Goal: Use online tool/utility: Utilize a website feature to perform a specific function

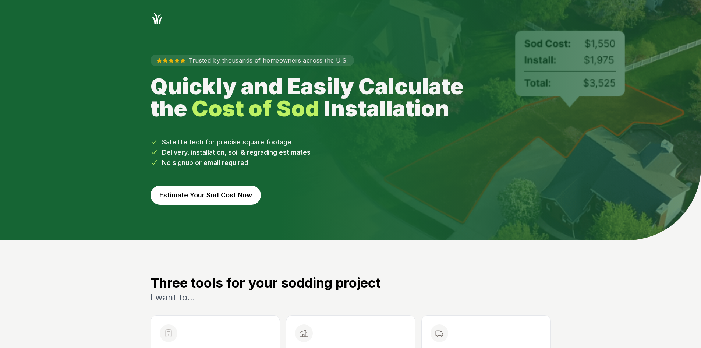
click at [197, 195] on button "Estimate Your Sod Cost Now" at bounding box center [206, 195] width 110 height 19
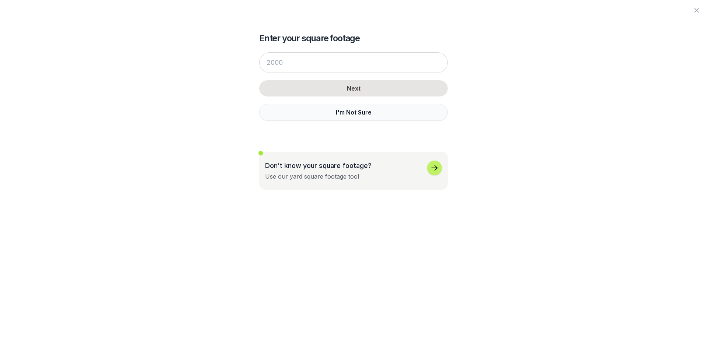
click at [282, 109] on button "I'm Not Sure" at bounding box center [353, 112] width 188 height 17
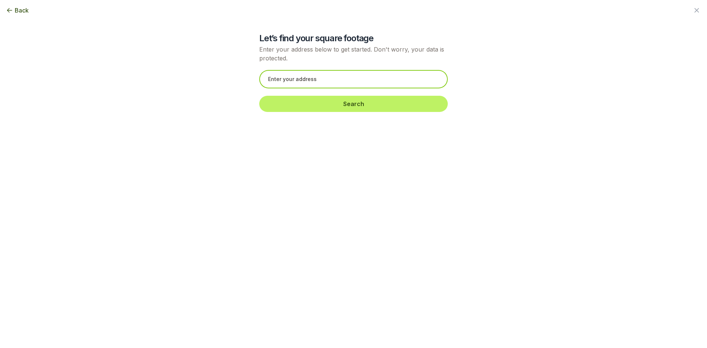
drag, startPoint x: 275, startPoint y: 71, endPoint x: 275, endPoint y: 78, distance: 6.7
click at [275, 75] on input "text" at bounding box center [353, 79] width 188 height 18
paste input "[STREET_ADDRESS]"
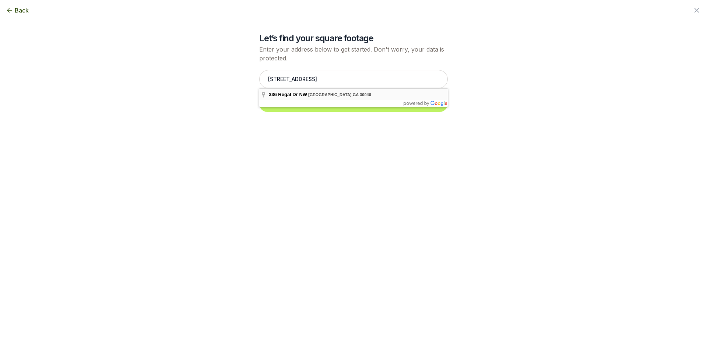
type input "[STREET_ADDRESS][PERSON_NAME]"
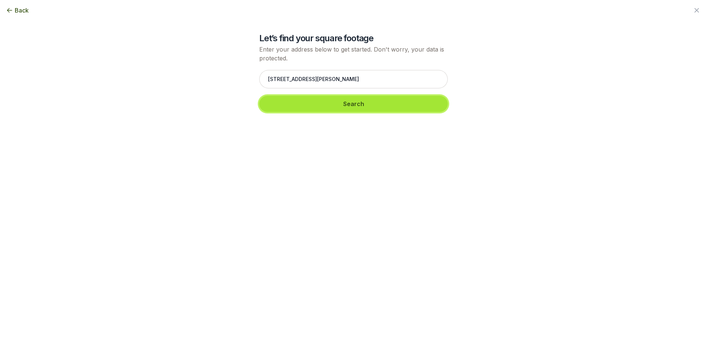
click at [295, 107] on button "Search" at bounding box center [353, 104] width 188 height 16
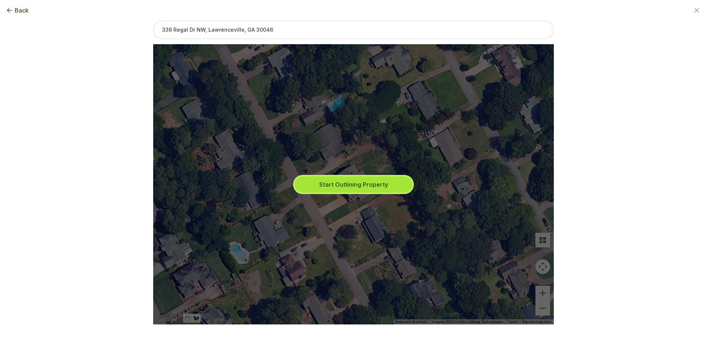
click at [315, 181] on button "Start Outlining Property" at bounding box center [354, 184] width 118 height 16
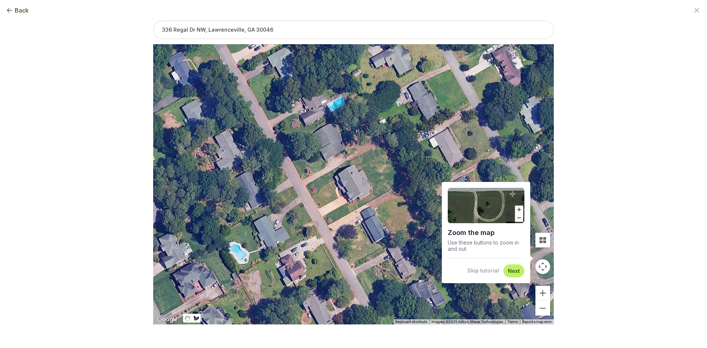
click at [495, 271] on button "Skip tutorial" at bounding box center [483, 270] width 32 height 7
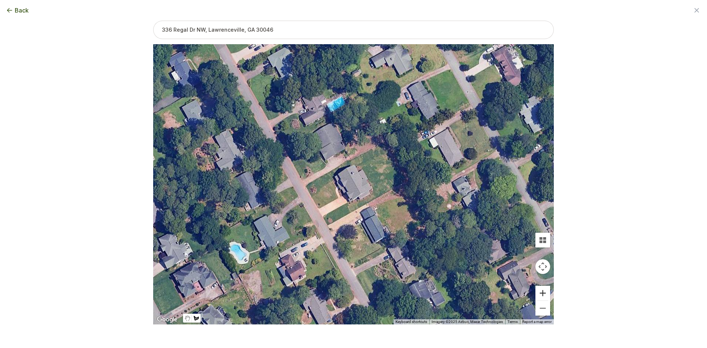
click at [547, 295] on button "Zoom in" at bounding box center [542, 293] width 15 height 15
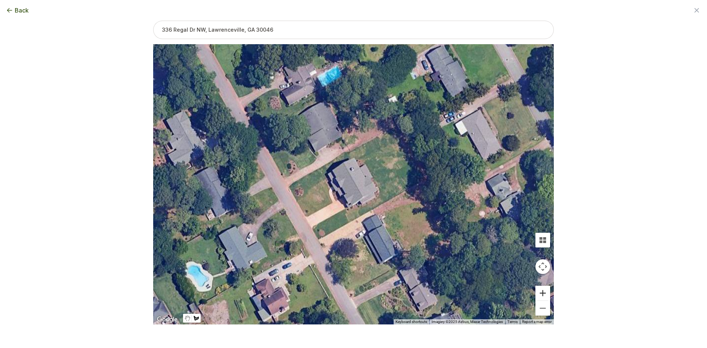
click at [547, 295] on button "Zoom in" at bounding box center [542, 293] width 15 height 15
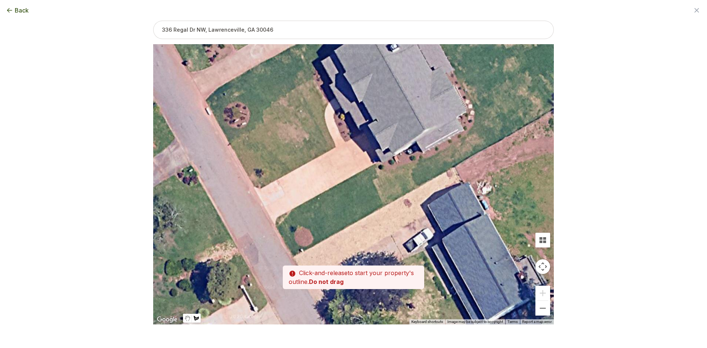
drag, startPoint x: 398, startPoint y: 236, endPoint x: 433, endPoint y: 167, distance: 77.9
click at [433, 167] on div at bounding box center [353, 185] width 401 height 280
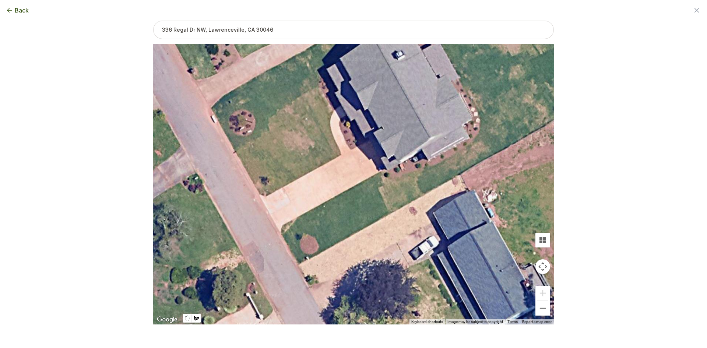
drag, startPoint x: 308, startPoint y: 268, endPoint x: 313, endPoint y: 276, distance: 9.2
click at [313, 275] on div at bounding box center [353, 185] width 401 height 280
click at [296, 260] on div at bounding box center [353, 185] width 401 height 280
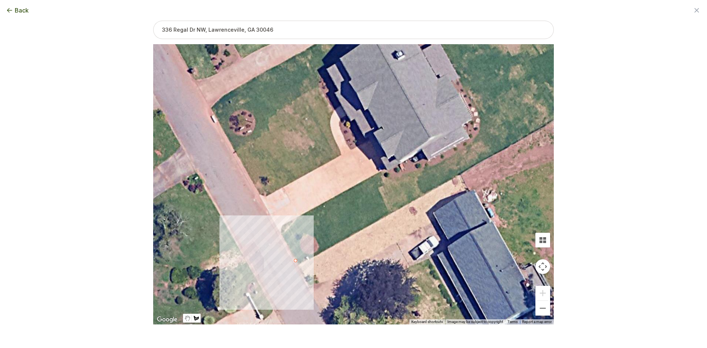
click at [281, 233] on div at bounding box center [353, 185] width 401 height 280
click at [282, 225] on div at bounding box center [353, 185] width 401 height 280
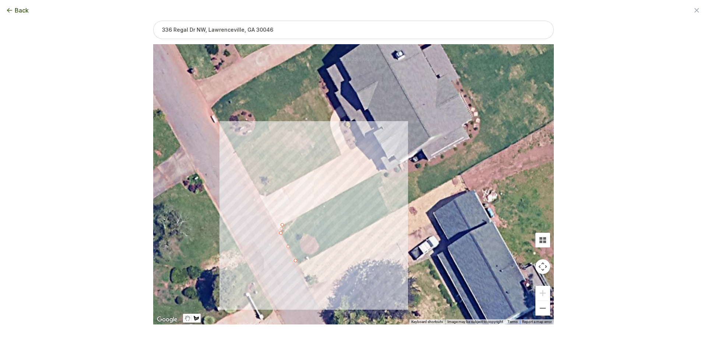
click at [381, 170] on div at bounding box center [353, 185] width 401 height 280
click at [386, 179] on div at bounding box center [353, 185] width 401 height 280
click at [394, 178] on div at bounding box center [353, 185] width 401 height 280
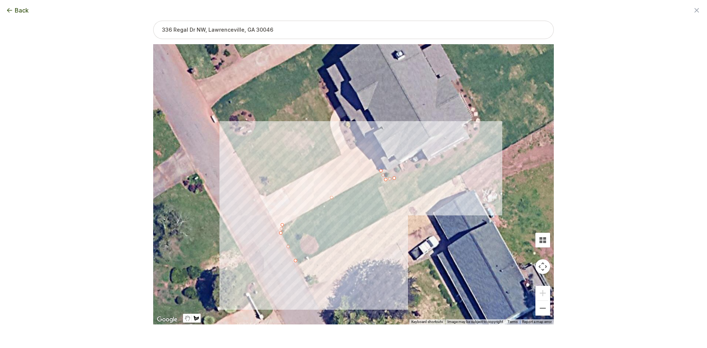
click at [427, 167] on div at bounding box center [353, 185] width 401 height 280
click at [443, 162] on div at bounding box center [353, 185] width 401 height 280
click at [469, 143] on div at bounding box center [353, 185] width 401 height 280
click at [481, 128] on div at bounding box center [353, 185] width 401 height 280
click at [494, 153] on div at bounding box center [353, 185] width 401 height 280
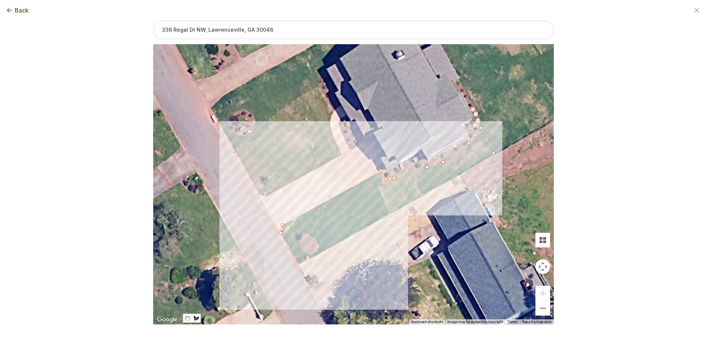
click at [295, 260] on div at bounding box center [353, 185] width 401 height 280
click at [293, 336] on button "Select another area" at bounding box center [303, 335] width 53 height 7
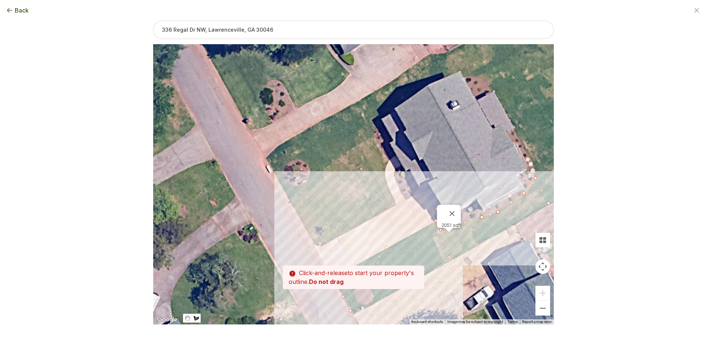
drag, startPoint x: 261, startPoint y: 188, endPoint x: 319, endPoint y: 240, distance: 77.7
click at [319, 240] on div at bounding box center [353, 185] width 401 height 280
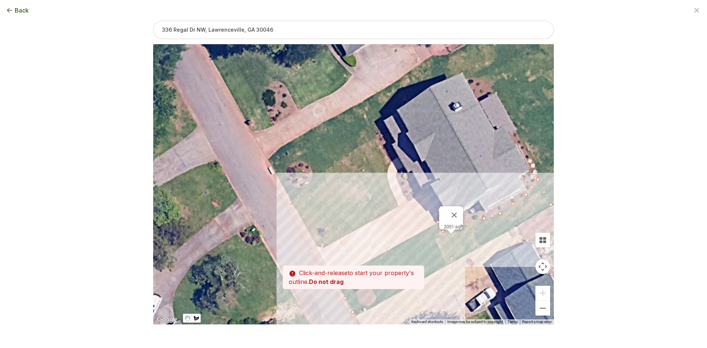
click at [322, 248] on div at bounding box center [353, 185] width 401 height 280
click at [316, 244] on div at bounding box center [353, 185] width 401 height 280
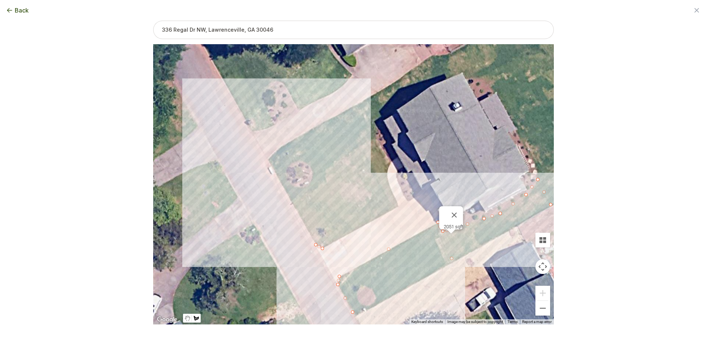
click at [270, 163] on div at bounding box center [353, 185] width 401 height 280
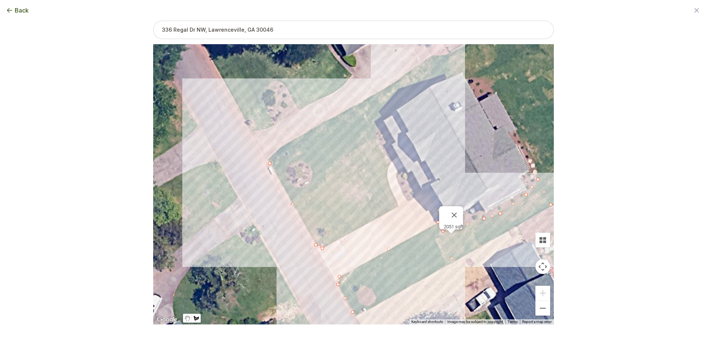
click at [453, 58] on div at bounding box center [353, 185] width 401 height 280
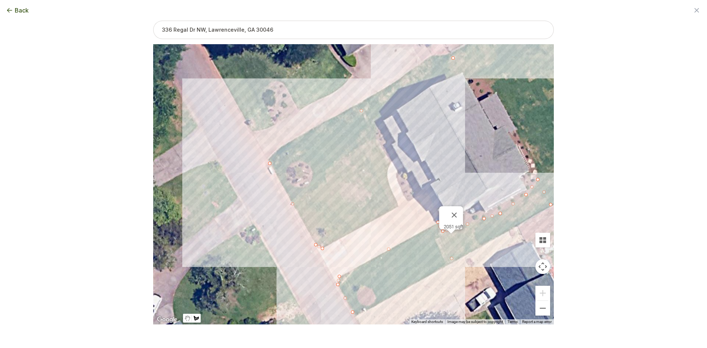
click at [462, 72] on div at bounding box center [353, 185] width 401 height 280
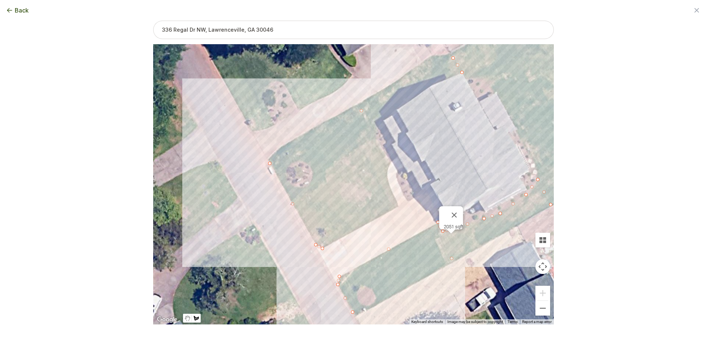
click at [426, 87] on div at bounding box center [353, 185] width 401 height 280
click at [375, 124] on div at bounding box center [353, 185] width 401 height 280
click at [376, 141] on div at bounding box center [353, 185] width 401 height 280
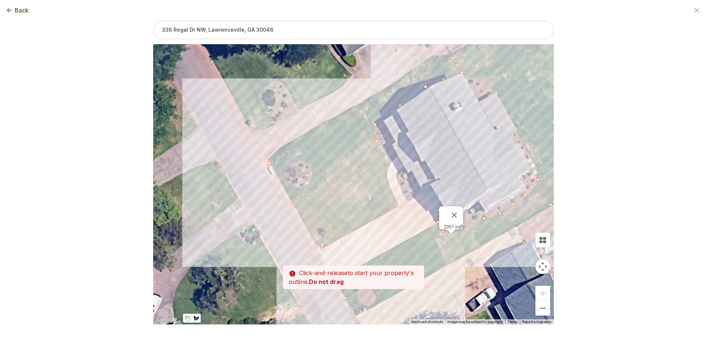
click at [390, 164] on div at bounding box center [353, 185] width 401 height 280
click at [387, 172] on div at bounding box center [353, 185] width 401 height 280
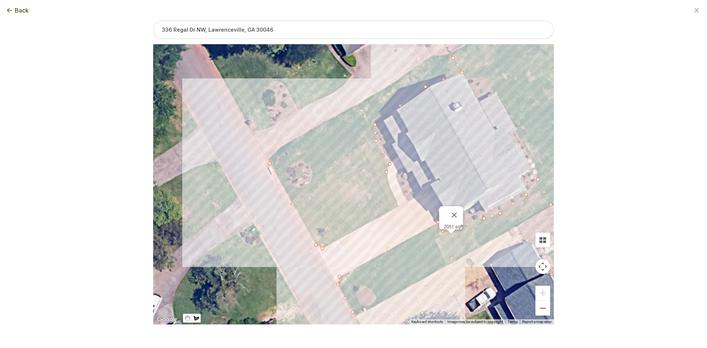
click at [389, 184] on div at bounding box center [353, 185] width 401 height 280
click at [395, 198] on div at bounding box center [353, 185] width 401 height 280
click at [399, 207] on div at bounding box center [353, 185] width 401 height 280
click at [322, 248] on div at bounding box center [353, 185] width 401 height 280
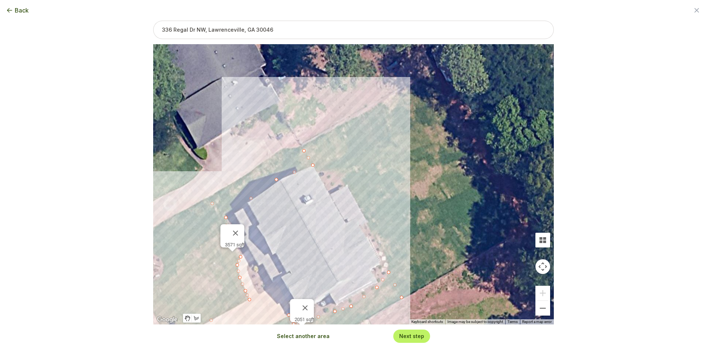
drag, startPoint x: 478, startPoint y: 146, endPoint x: 327, endPoint y: 239, distance: 177.2
click at [327, 239] on div "2051 sqft 3571 sqft" at bounding box center [353, 184] width 401 height 280
click at [309, 336] on button "Select another area" at bounding box center [303, 335] width 53 height 7
click at [306, 149] on div at bounding box center [353, 185] width 401 height 280
click at [309, 143] on div at bounding box center [353, 185] width 401 height 280
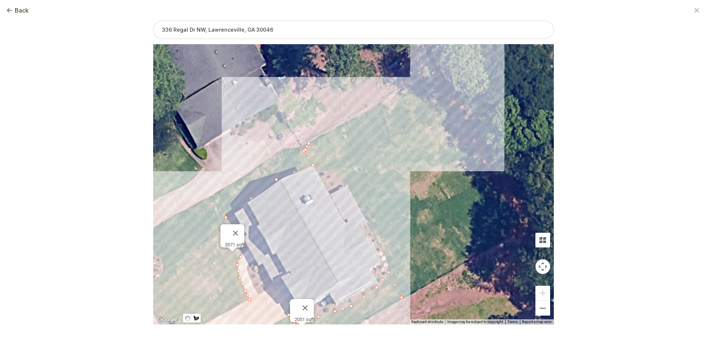
click at [440, 71] on div at bounding box center [353, 185] width 401 height 280
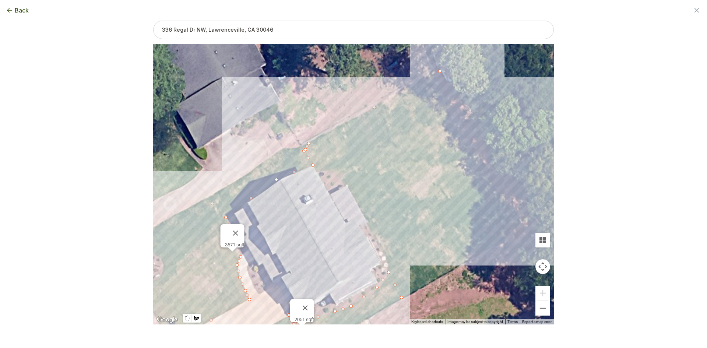
click at [527, 224] on div at bounding box center [353, 185] width 401 height 280
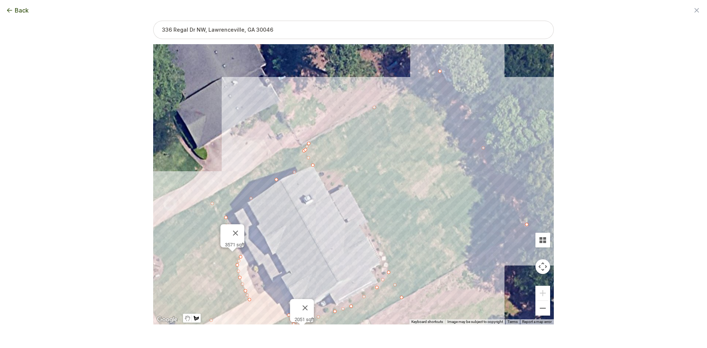
click at [403, 297] on div at bounding box center [353, 185] width 401 height 280
click at [388, 269] on div at bounding box center [353, 185] width 401 height 280
click at [387, 256] on div at bounding box center [353, 185] width 401 height 280
click at [347, 183] on div at bounding box center [353, 185] width 401 height 280
click at [337, 172] on div at bounding box center [353, 185] width 401 height 280
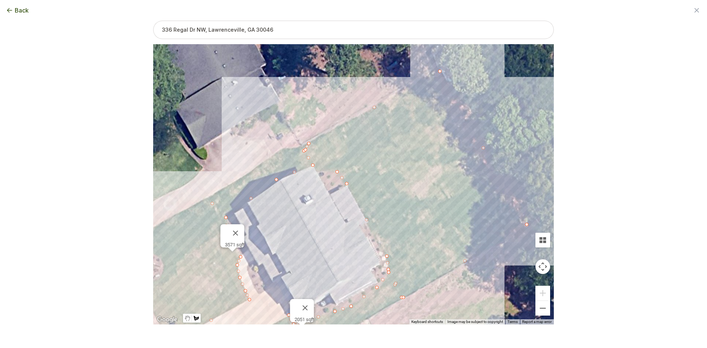
click at [316, 171] on div at bounding box center [353, 185] width 401 height 280
click at [305, 150] on div at bounding box center [353, 185] width 401 height 280
type input "13317"
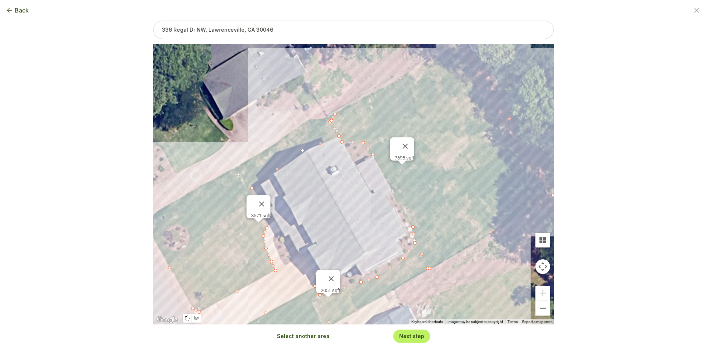
drag, startPoint x: 310, startPoint y: 233, endPoint x: 338, endPoint y: 204, distance: 39.8
click at [338, 204] on div "2051 sqft 3571 sqft 7695 sqft" at bounding box center [353, 184] width 401 height 280
